Goal: Task Accomplishment & Management: Complete application form

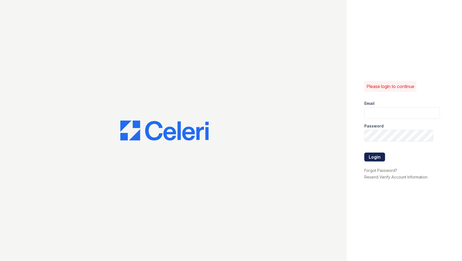
type input "ksampson@mmgmgt.com"
click at [375, 157] on button "Login" at bounding box center [374, 156] width 21 height 9
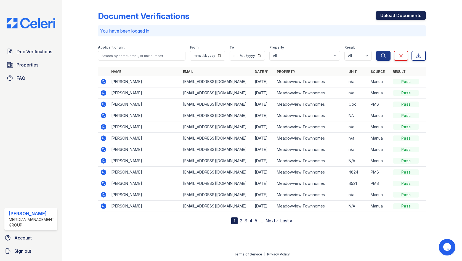
click at [386, 18] on link "Upload Documents" at bounding box center [401, 15] width 50 height 9
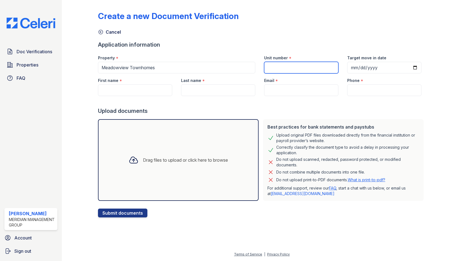
click at [289, 69] on input "Unit number" at bounding box center [301, 68] width 74 height 12
type input "n/a"
click at [159, 84] on input "First name" at bounding box center [135, 90] width 74 height 12
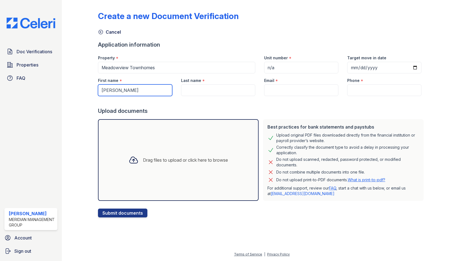
type input "[PERSON_NAME]"
click at [211, 95] on input "Last name" at bounding box center [218, 90] width 74 height 12
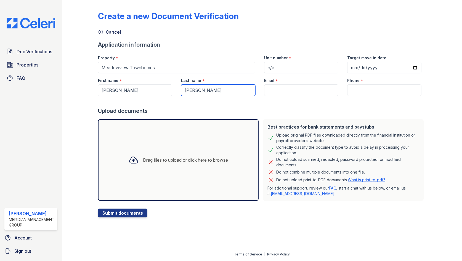
type input "[PERSON_NAME]"
click at [291, 89] on input "Email" at bounding box center [301, 90] width 74 height 12
click at [277, 95] on input "Email" at bounding box center [301, 90] width 74 height 12
click at [279, 93] on input "Email" at bounding box center [301, 90] width 74 height 12
paste input "[EMAIL_ADDRESS][DOMAIN_NAME]"
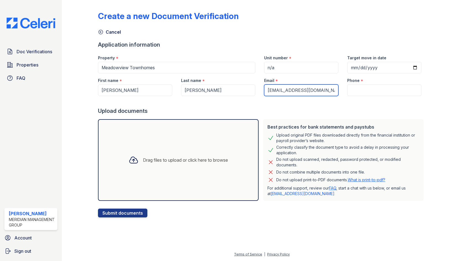
type input "[EMAIL_ADDRESS][DOMAIN_NAME]"
drag, startPoint x: 349, startPoint y: 94, endPoint x: 350, endPoint y: 92, distance: 2.8
click at [350, 93] on input "Phone" at bounding box center [384, 90] width 74 height 12
click at [371, 83] on div "Phone *" at bounding box center [384, 78] width 74 height 11
click at [359, 90] on input "Phone" at bounding box center [384, 90] width 74 height 12
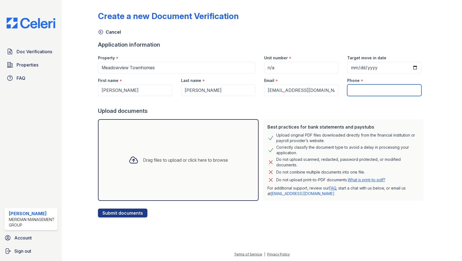
paste input "[PHONE_NUMBER]"
type input "[PHONE_NUMBER]"
click at [199, 160] on div "Drag files to upload or click here to browse" at bounding box center [185, 160] width 85 height 7
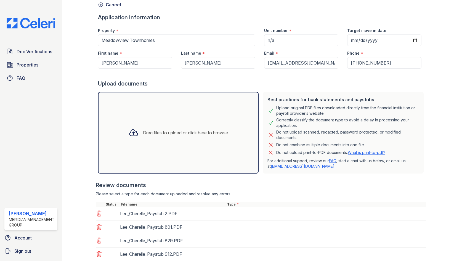
scroll to position [79, 0]
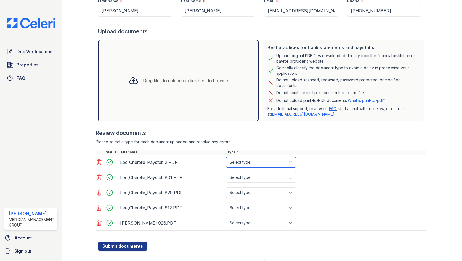
click at [250, 164] on select "Select type Paystub Bank Statement Offer Letter Tax Documents Benefit Award Let…" at bounding box center [261, 162] width 70 height 10
select select "paystub"
click at [226, 157] on select "Select type Paystub Bank Statement Offer Letter Tax Documents Benefit Award Let…" at bounding box center [261, 162] width 70 height 10
drag, startPoint x: 248, startPoint y: 176, endPoint x: 246, endPoint y: 180, distance: 5.0
click at [248, 176] on select "Select type Paystub Bank Statement Offer Letter Tax Documents Benefit Award Let…" at bounding box center [261, 177] width 70 height 10
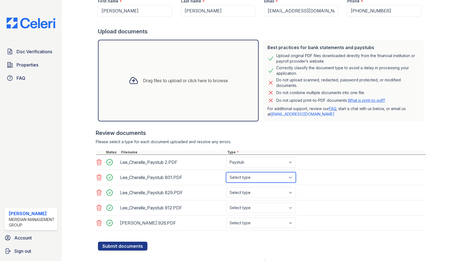
select select "paystub"
click at [226, 172] on select "Select type Paystub Bank Statement Offer Letter Tax Documents Benefit Award Let…" at bounding box center [261, 177] width 70 height 10
click at [243, 193] on select "Select type Paystub Bank Statement Offer Letter Tax Documents Benefit Award Let…" at bounding box center [261, 192] width 70 height 10
select select "paystub"
click at [226, 187] on select "Select type Paystub Bank Statement Offer Letter Tax Documents Benefit Award Let…" at bounding box center [261, 192] width 70 height 10
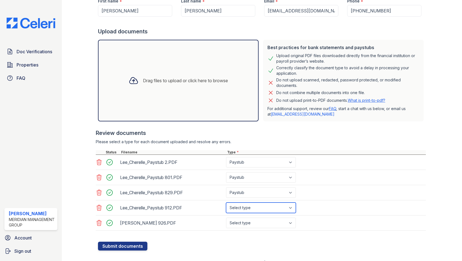
click at [245, 208] on select "Select type Paystub Bank Statement Offer Letter Tax Documents Benefit Award Let…" at bounding box center [261, 207] width 70 height 10
select select "paystub"
click at [226, 202] on select "Select type Paystub Bank Statement Offer Letter Tax Documents Benefit Award Let…" at bounding box center [261, 207] width 70 height 10
click at [251, 224] on select "Select type Paystub Bank Statement Offer Letter Tax Documents Benefit Award Let…" at bounding box center [261, 223] width 70 height 10
select select "paystub"
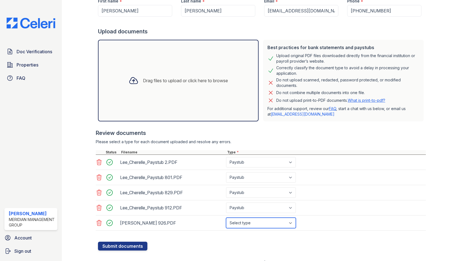
click at [226, 218] on select "Select type Paystub Bank Statement Offer Letter Tax Documents Benefit Award Let…" at bounding box center [261, 223] width 70 height 10
click at [117, 244] on button "Submit documents" at bounding box center [122, 246] width 49 height 9
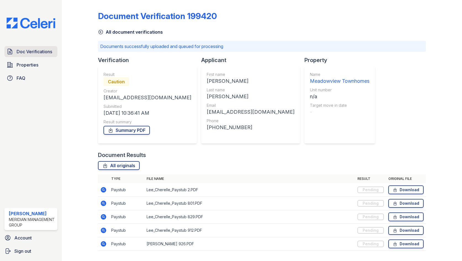
click at [24, 54] on span "Doc Verifications" at bounding box center [35, 51] width 36 height 7
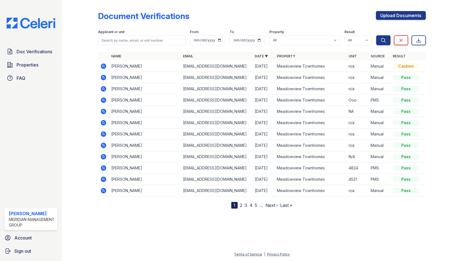
click at [114, 65] on td "[PERSON_NAME]" at bounding box center [145, 66] width 72 height 11
click at [101, 66] on icon at bounding box center [104, 66] width 6 height 6
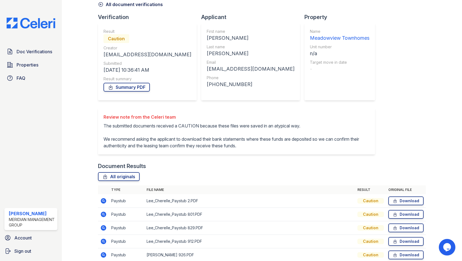
scroll to position [53, 0]
